Goal: Transaction & Acquisition: Purchase product/service

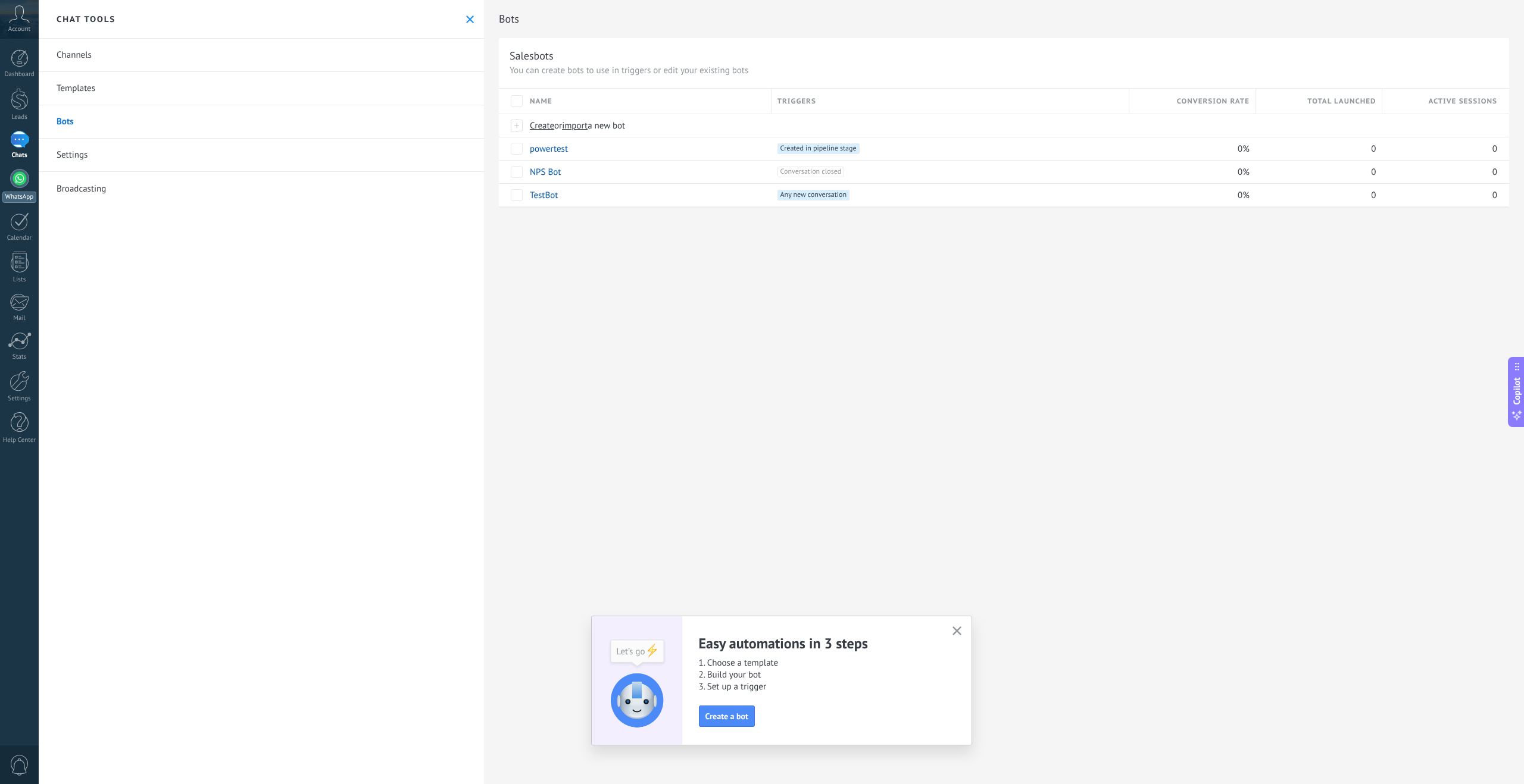
click at [20, 178] on div at bounding box center [20, 179] width 19 height 19
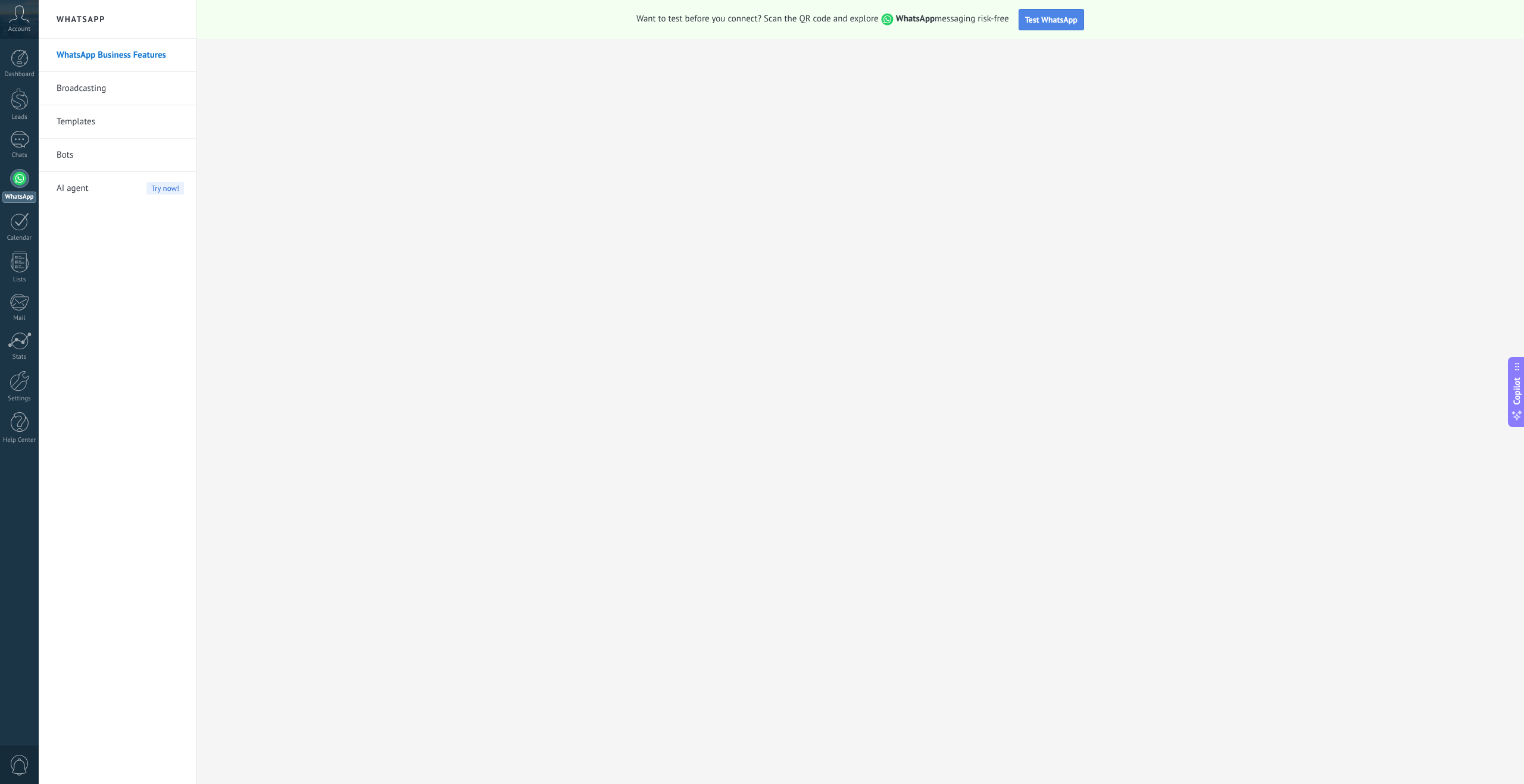
click at [1065, 20] on span "Test WhatsApp" at bounding box center [1051, 20] width 53 height 11
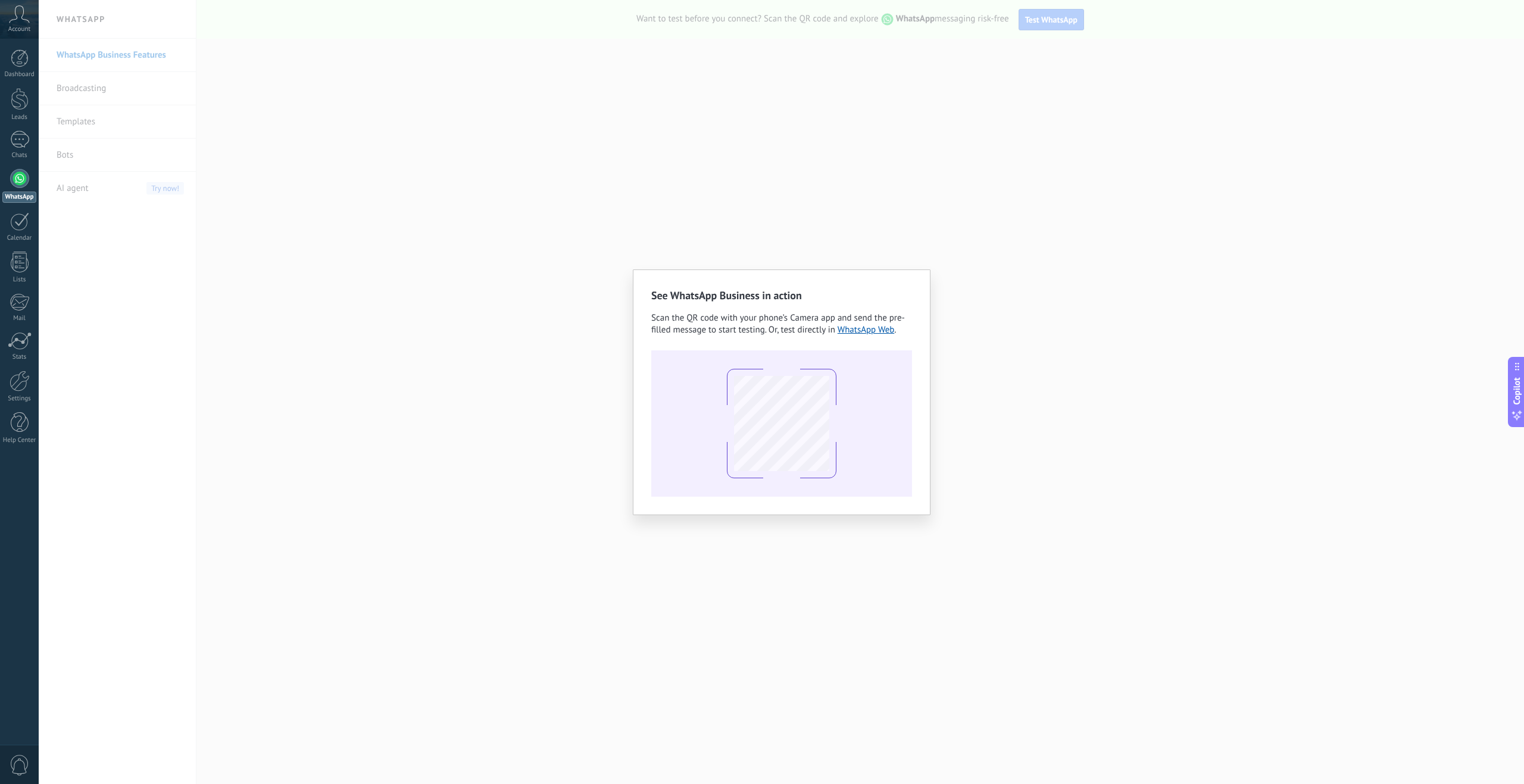
click at [568, 356] on div "See WhatsApp Business in action Scan the QR code with your phone’s Camera app a…" at bounding box center [781, 392] width 1485 height 784
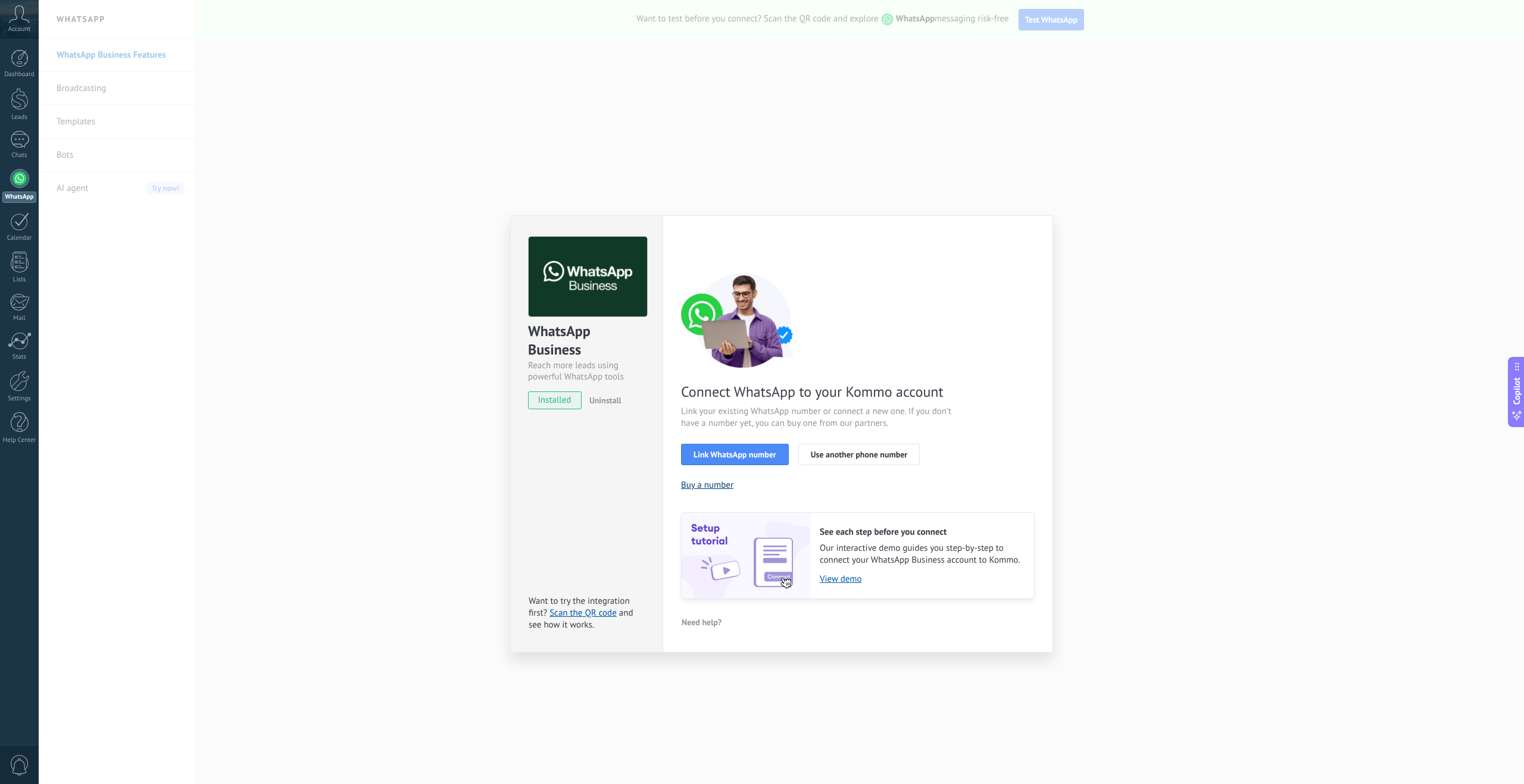
click at [712, 482] on button "Buy a number" at bounding box center [707, 485] width 53 height 11
click at [838, 455] on span "Use another phone number" at bounding box center [859, 454] width 96 height 8
